Goal: Information Seeking & Learning: Learn about a topic

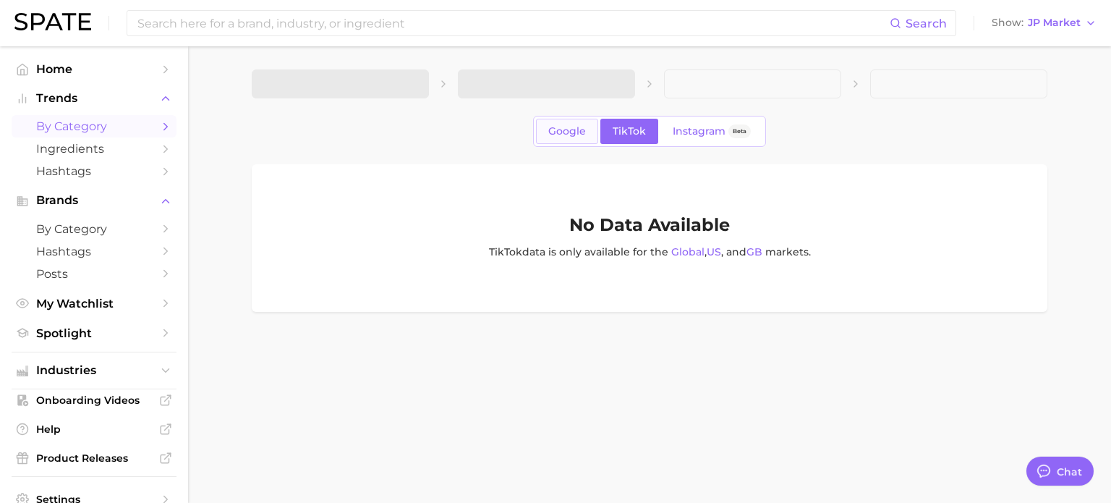
click at [567, 128] on span "Google" at bounding box center [567, 131] width 38 height 12
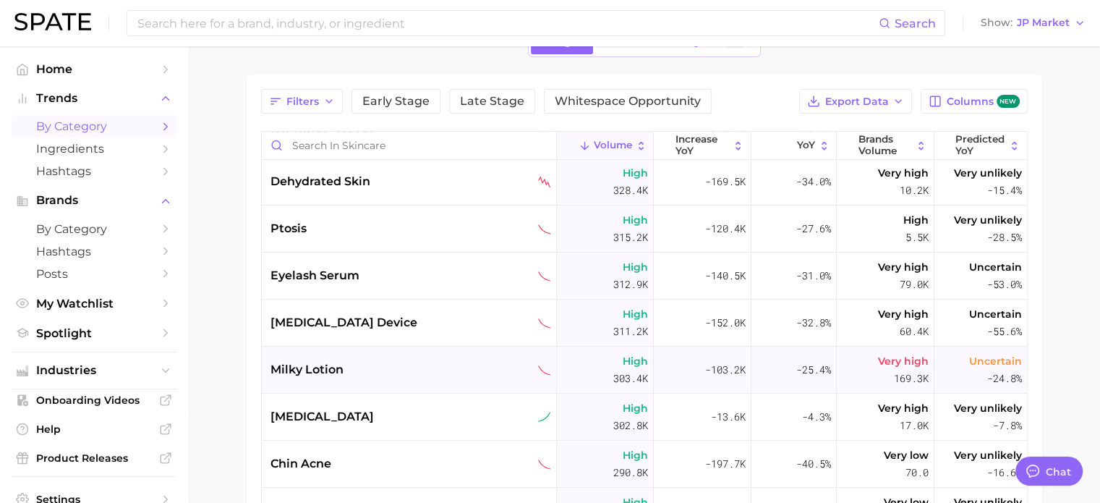
scroll to position [796, 0]
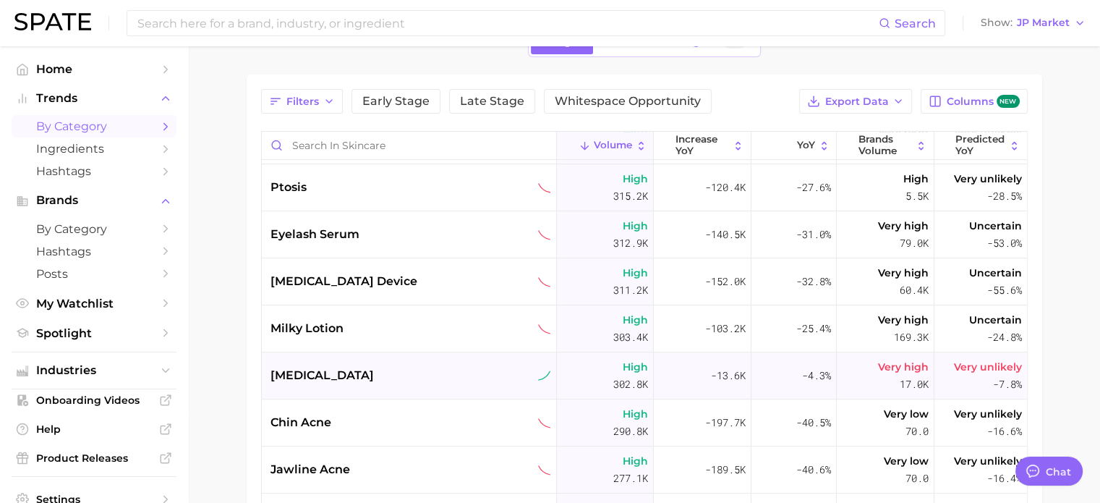
drag, startPoint x: 399, startPoint y: 377, endPoint x: 330, endPoint y: 355, distance: 73.0
click at [330, 355] on div "[MEDICAL_DATA]" at bounding box center [409, 375] width 295 height 47
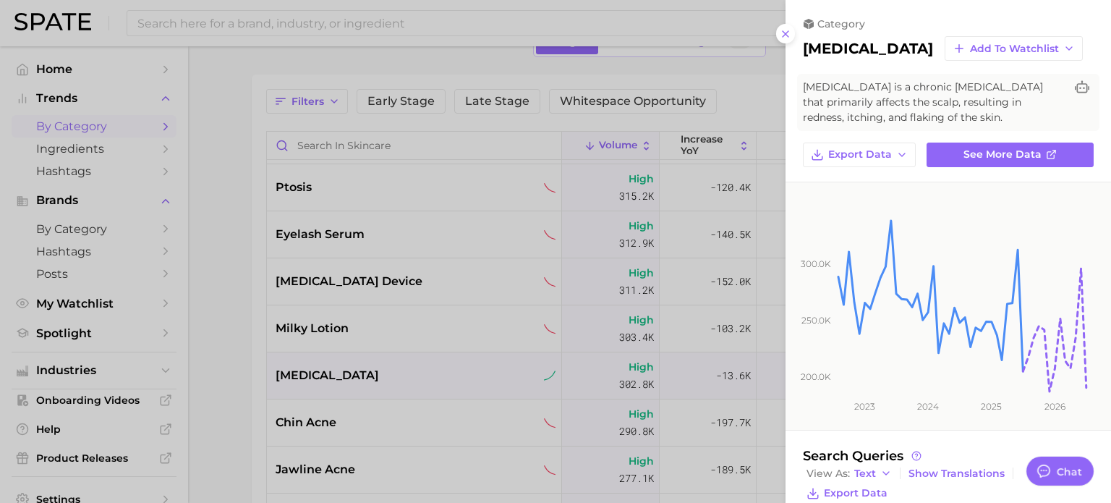
drag, startPoint x: 880, startPoint y: 61, endPoint x: 800, endPoint y: 37, distance: 83.1
click at [800, 37] on div "category [MEDICAL_DATA] Add to Watchlist [MEDICAL_DATA] is a chronic [MEDICAL_D…" at bounding box center [949, 92] width 326 height 150
copy h2 "[MEDICAL_DATA]"
click at [245, 358] on div at bounding box center [555, 251] width 1111 height 503
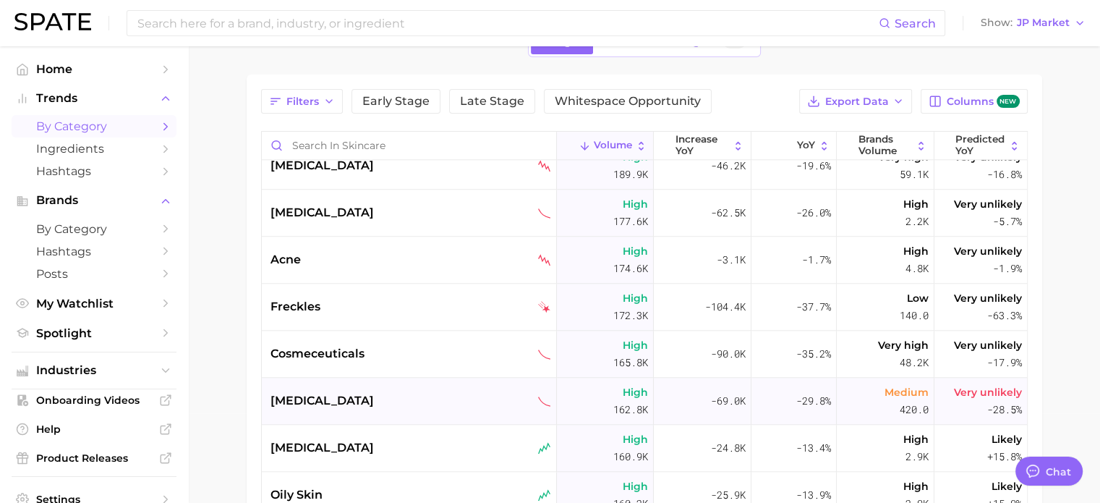
scroll to position [1736, 0]
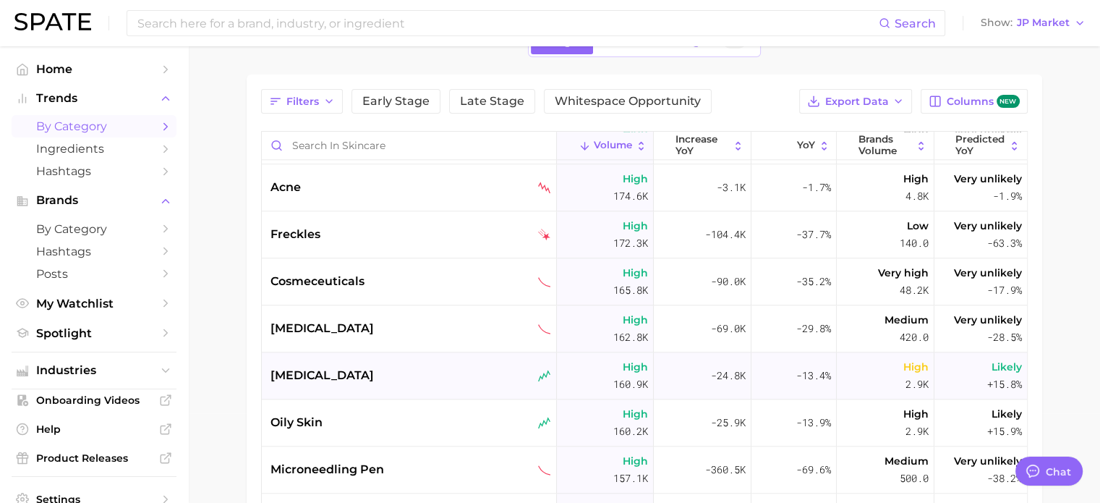
click at [311, 373] on span "[MEDICAL_DATA]" at bounding box center [322, 375] width 103 height 17
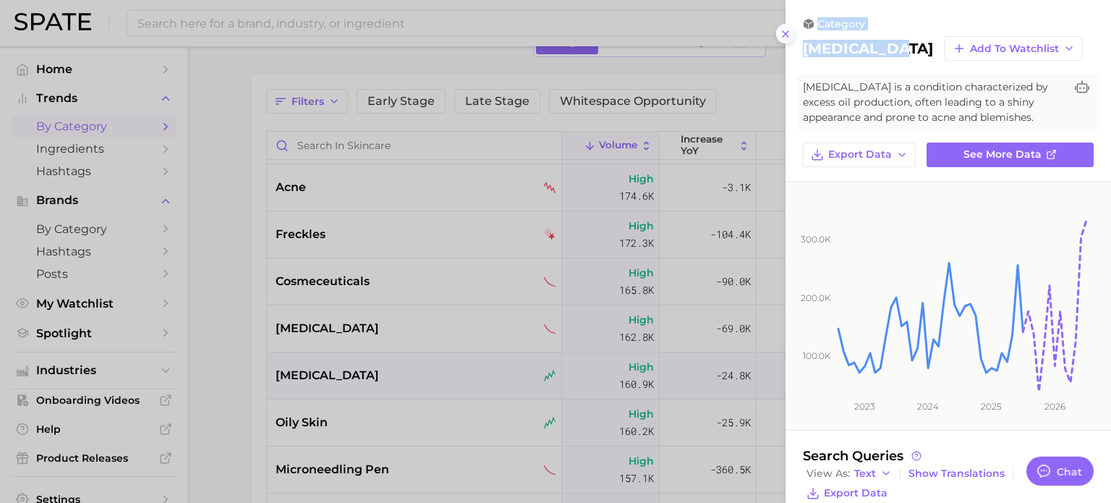
drag, startPoint x: 888, startPoint y: 47, endPoint x: 789, endPoint y: 41, distance: 99.3
click at [789, 41] on div "category [MEDICAL_DATA] Add to Watchlist [MEDICAL_DATA] is a condition characte…" at bounding box center [949, 251] width 326 height 503
click at [819, 43] on h2 "[MEDICAL_DATA]" at bounding box center [868, 48] width 130 height 17
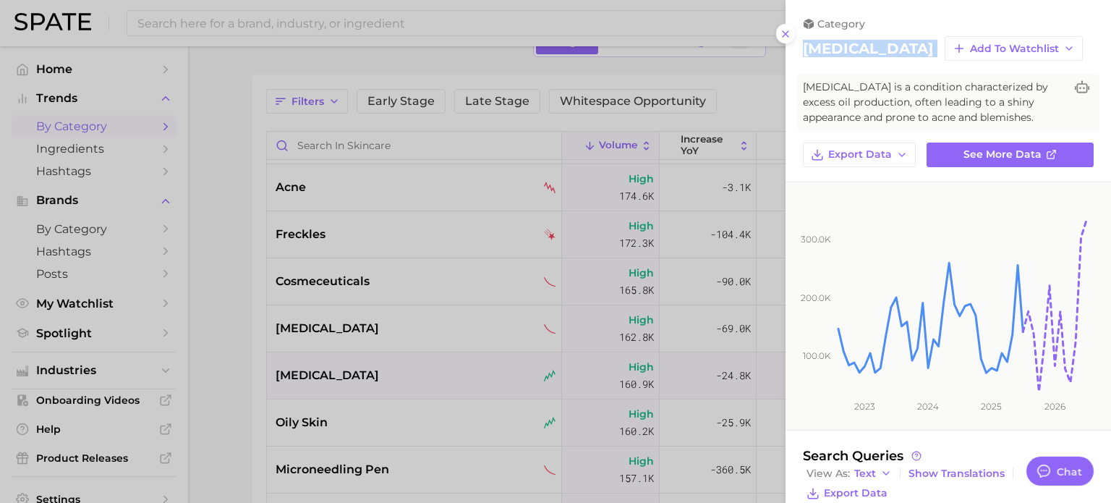
click at [322, 362] on div at bounding box center [555, 251] width 1111 height 503
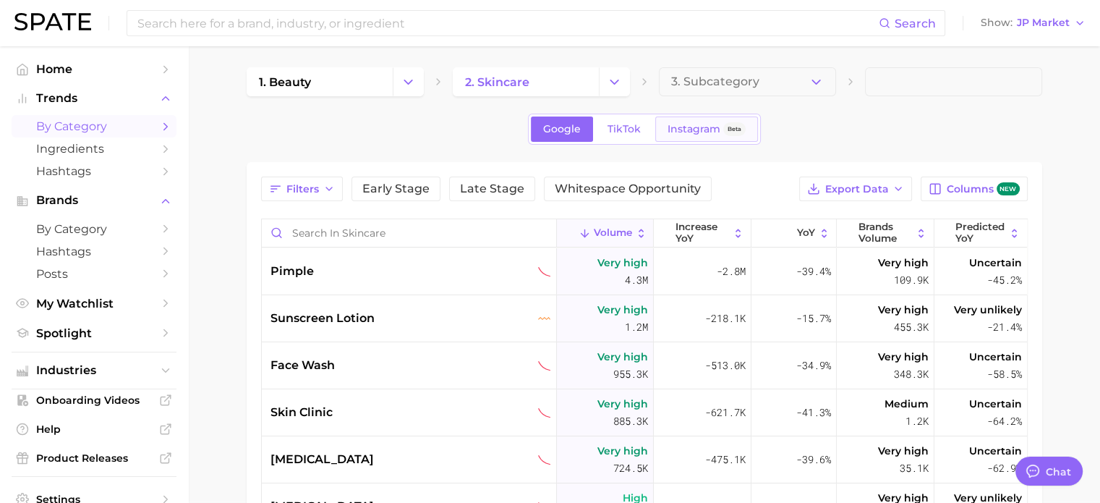
scroll to position [0, 0]
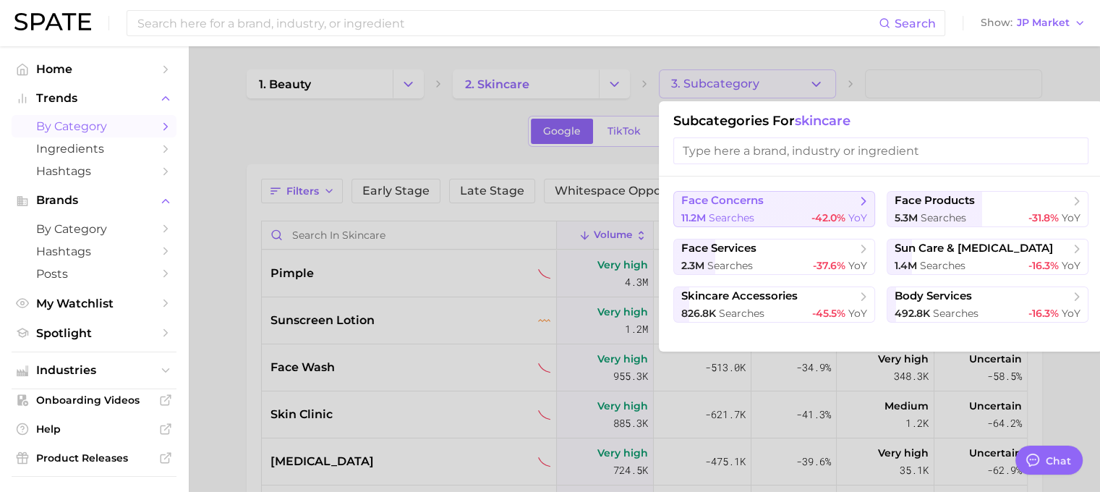
click at [834, 203] on span "face concerns" at bounding box center [770, 201] width 176 height 14
